Goal: Task Accomplishment & Management: Use online tool/utility

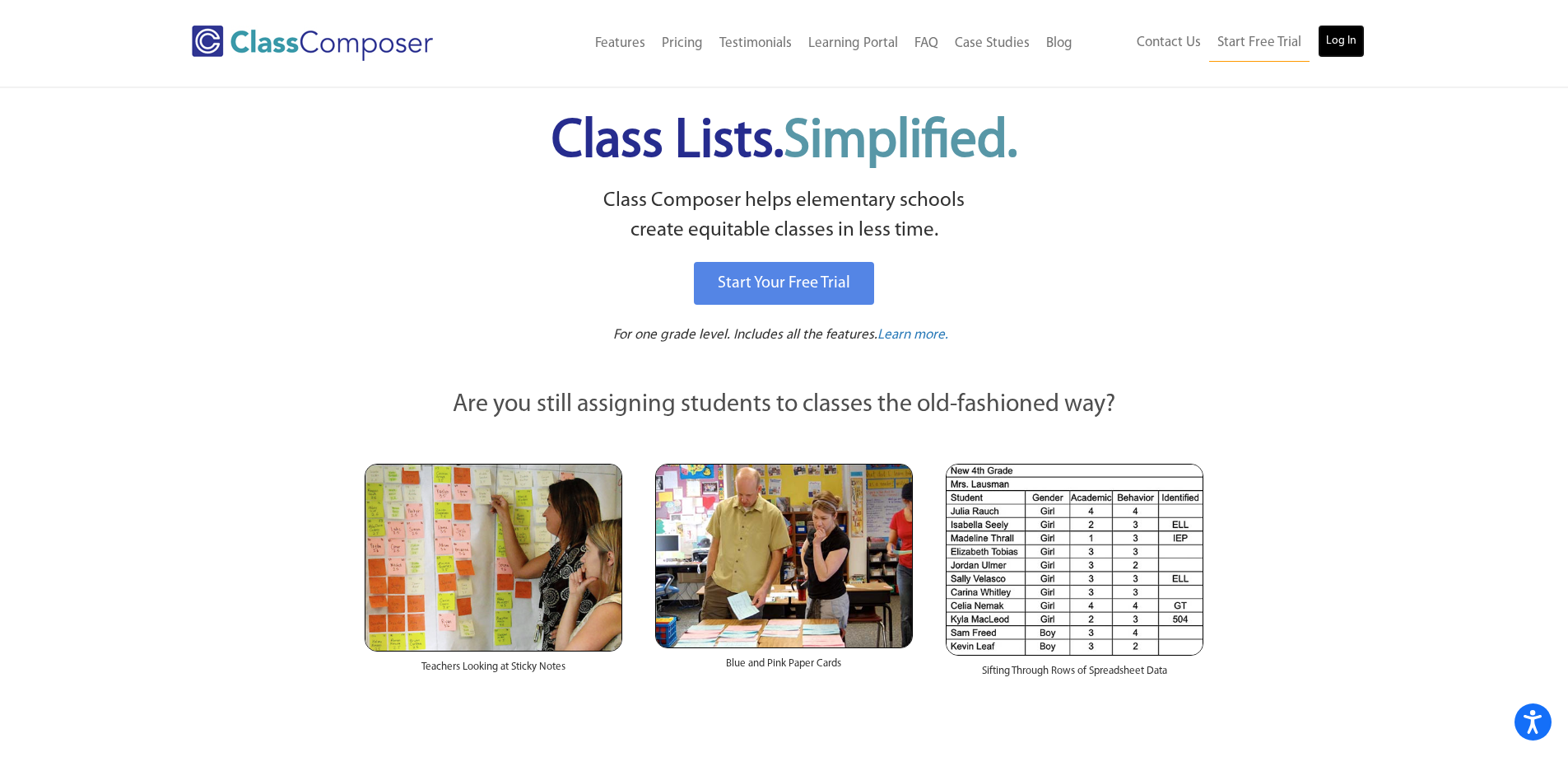
click at [1321, 27] on link "Log In" at bounding box center [1342, 41] width 47 height 33
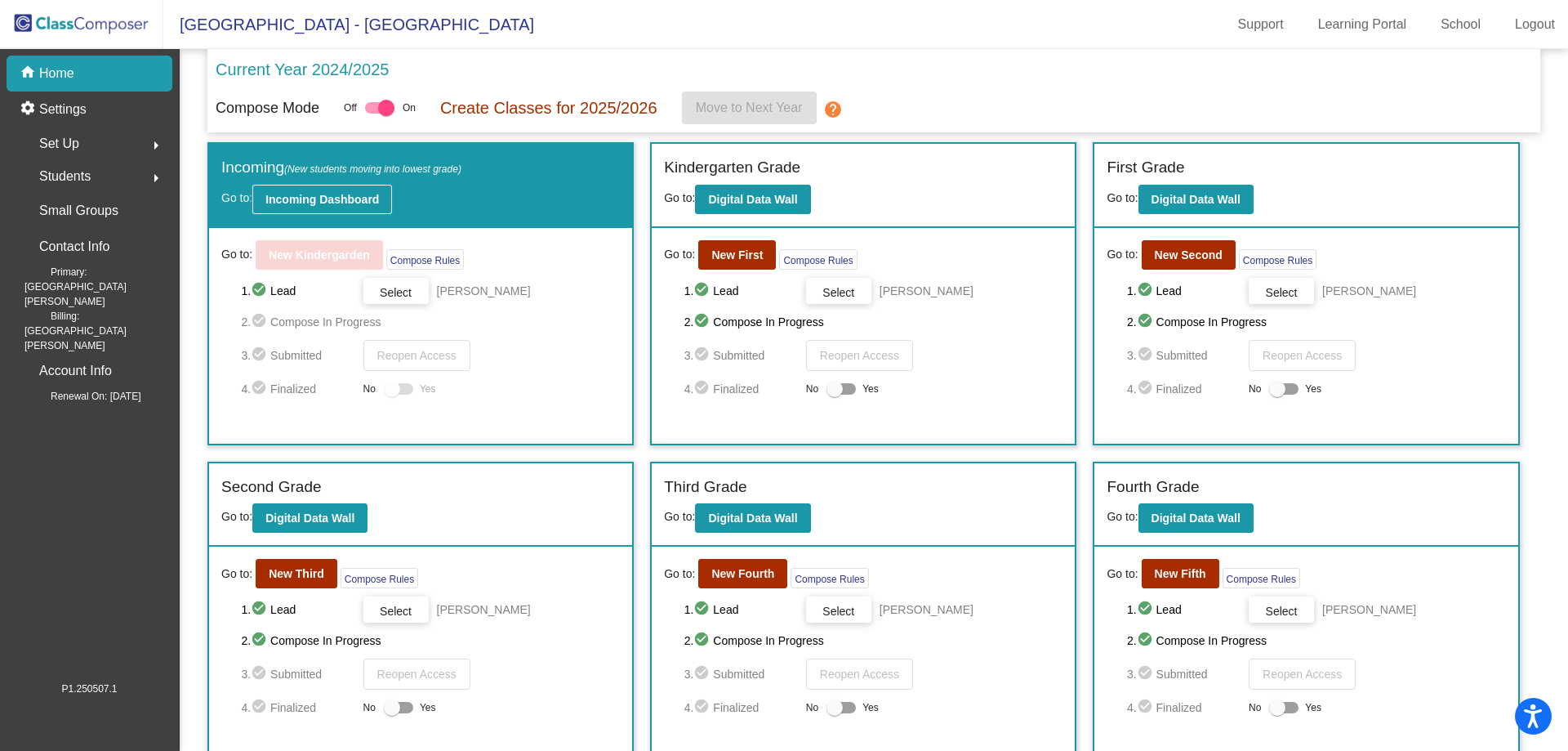
click at [321, 196] on b "Incoming Dashboard" at bounding box center [322, 200] width 114 height 13
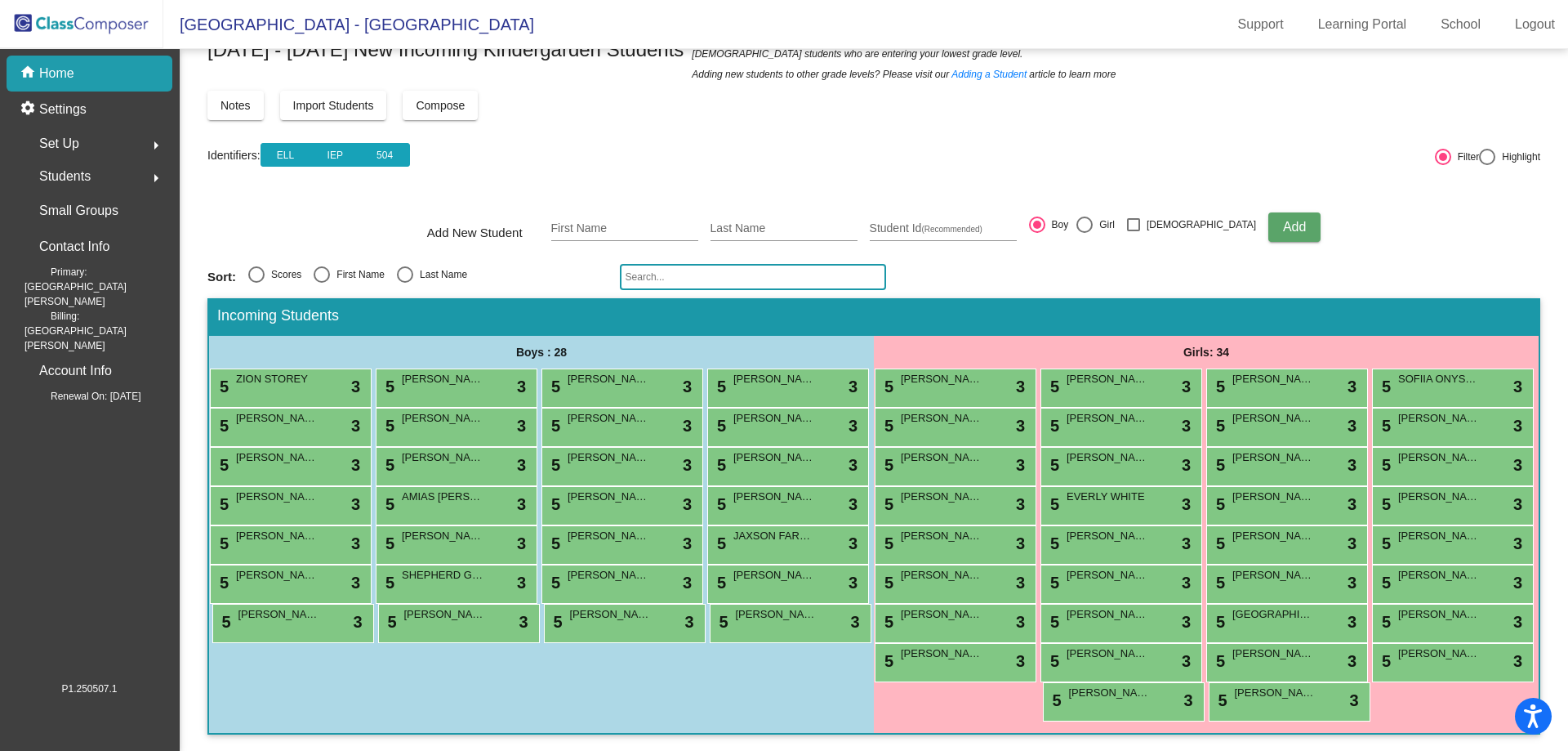
scroll to position [122, 0]
